Goal: Information Seeking & Learning: Learn about a topic

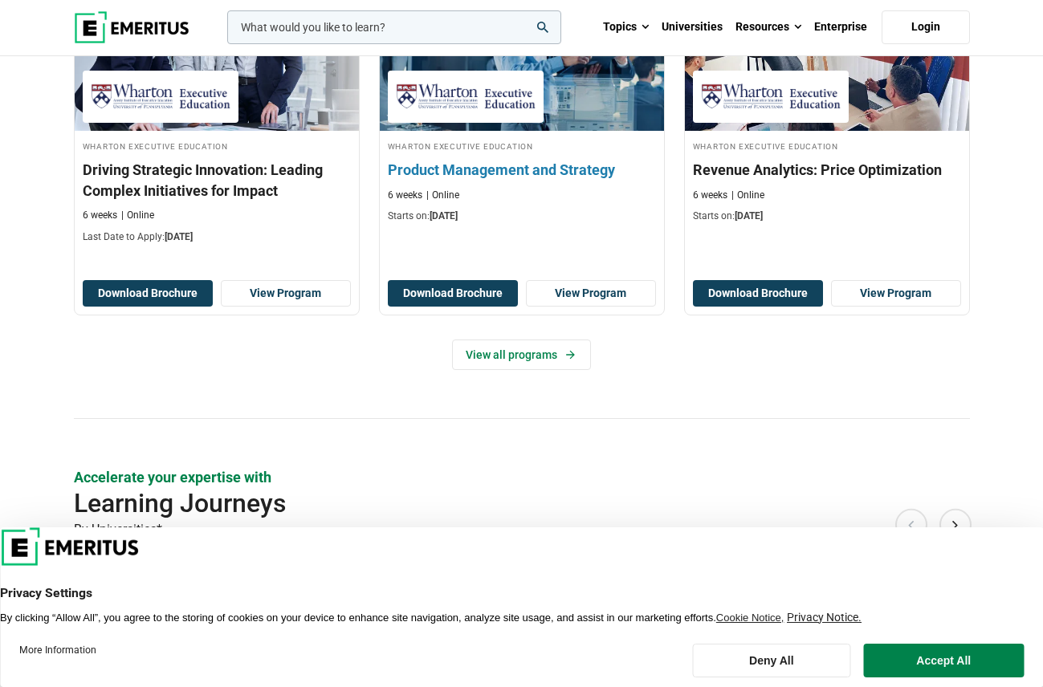
scroll to position [1717, 0]
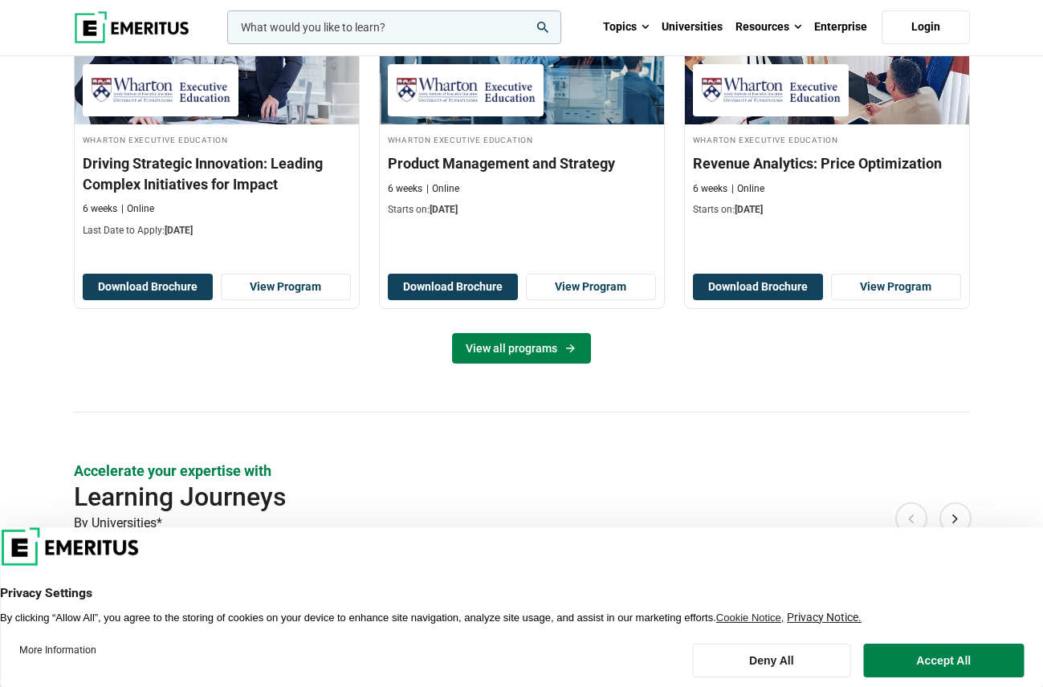
click at [531, 360] on link "View all programs" at bounding box center [521, 348] width 139 height 31
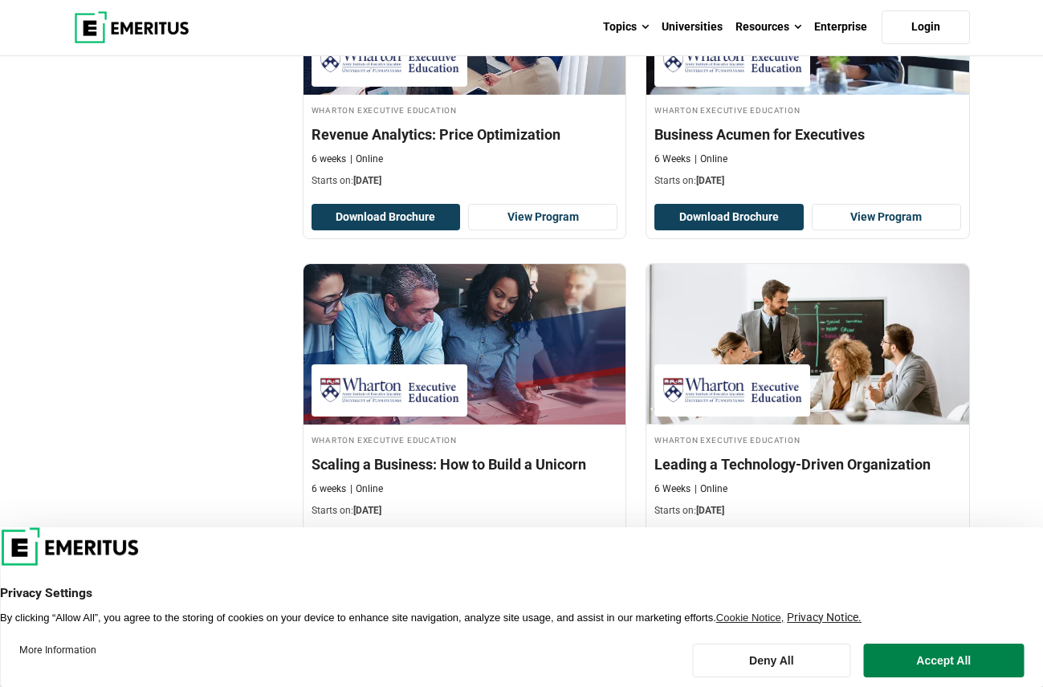
scroll to position [774, 0]
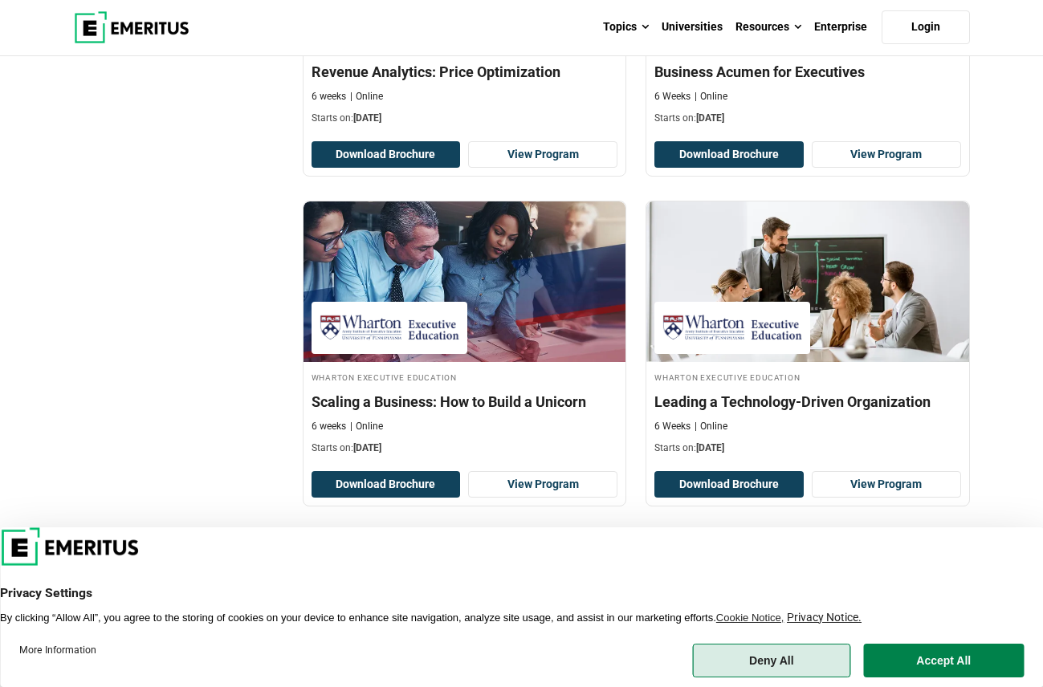
click at [758, 654] on button "Deny All" at bounding box center [771, 661] width 158 height 34
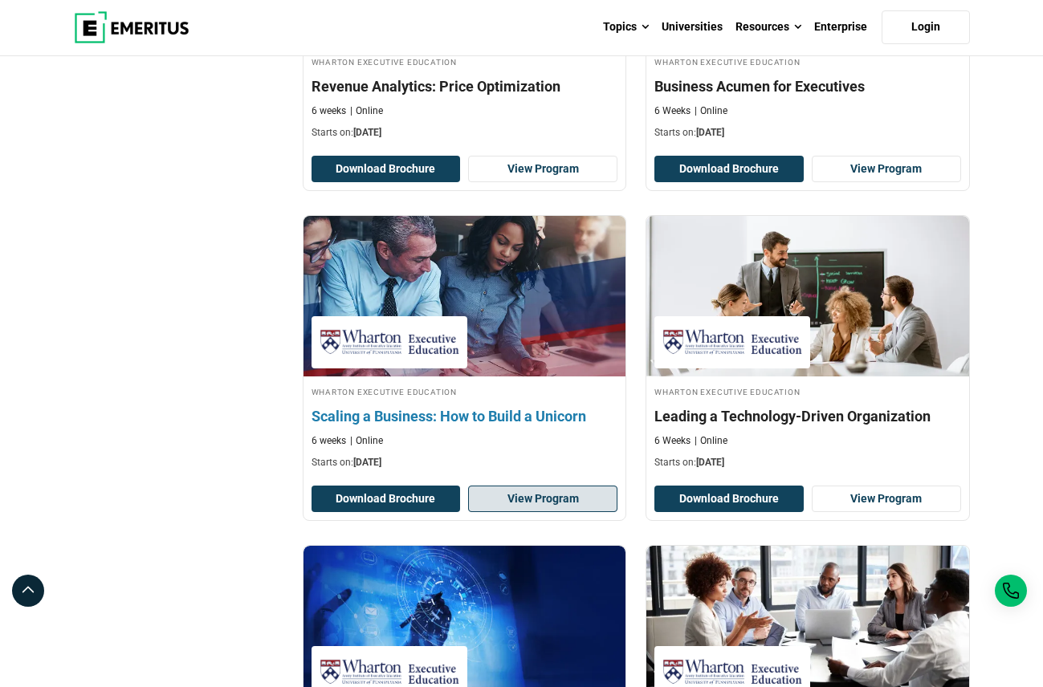
scroll to position [0, 0]
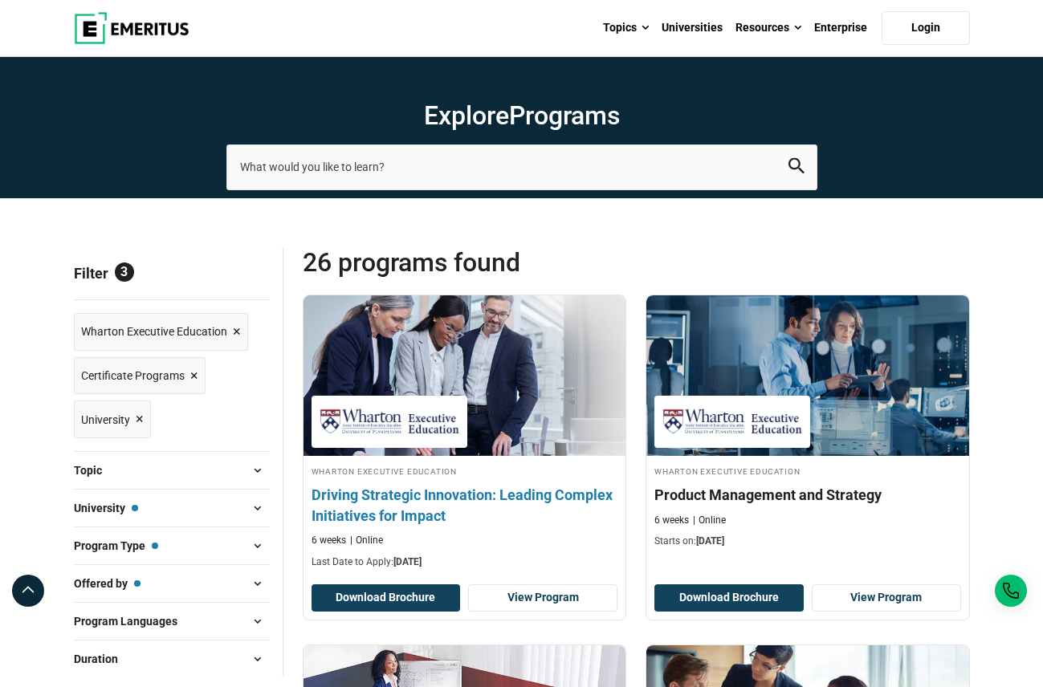
click at [536, 356] on img at bounding box center [464, 375] width 355 height 177
